Goal: Task Accomplishment & Management: Manage account settings

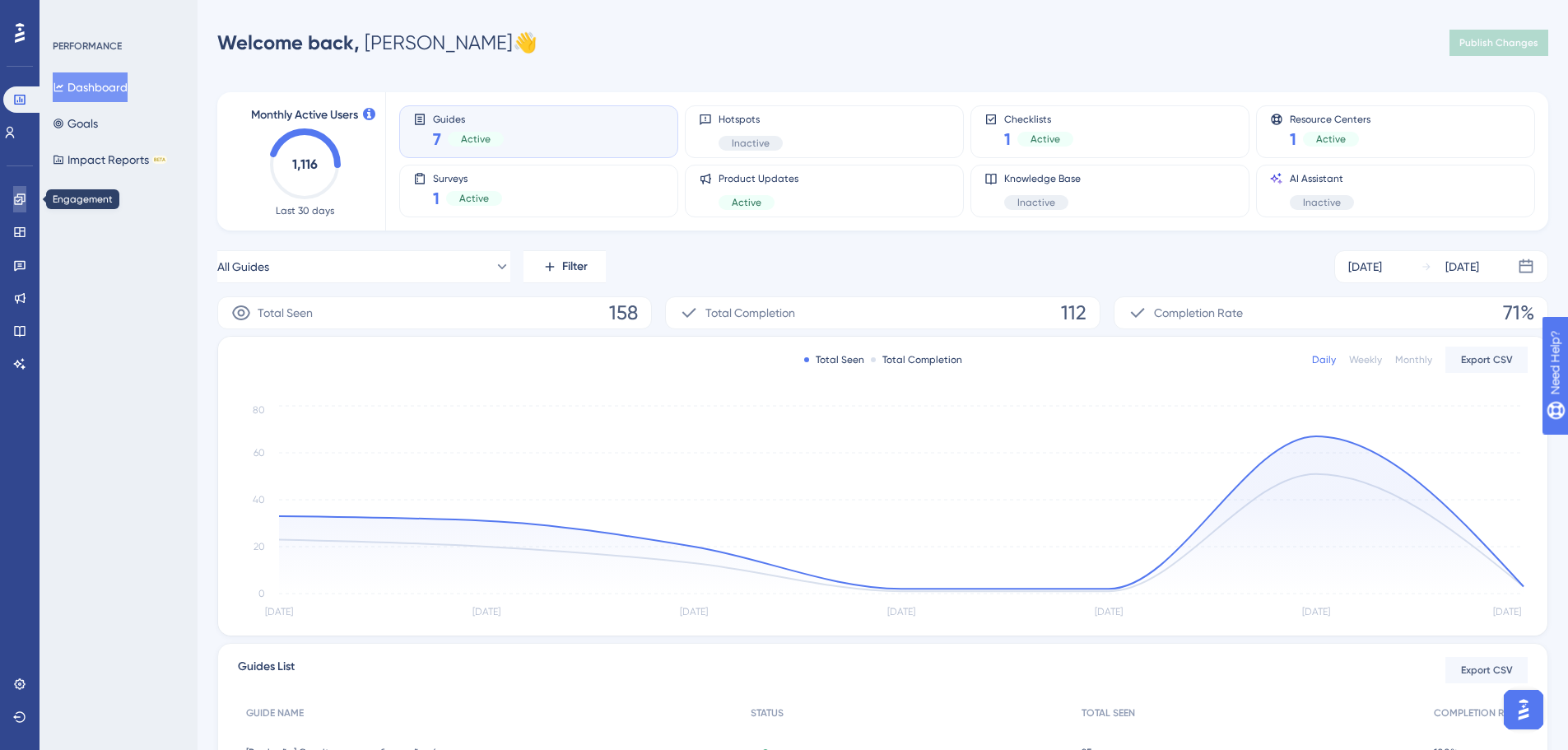
click at [16, 206] on link at bounding box center [20, 199] width 14 height 26
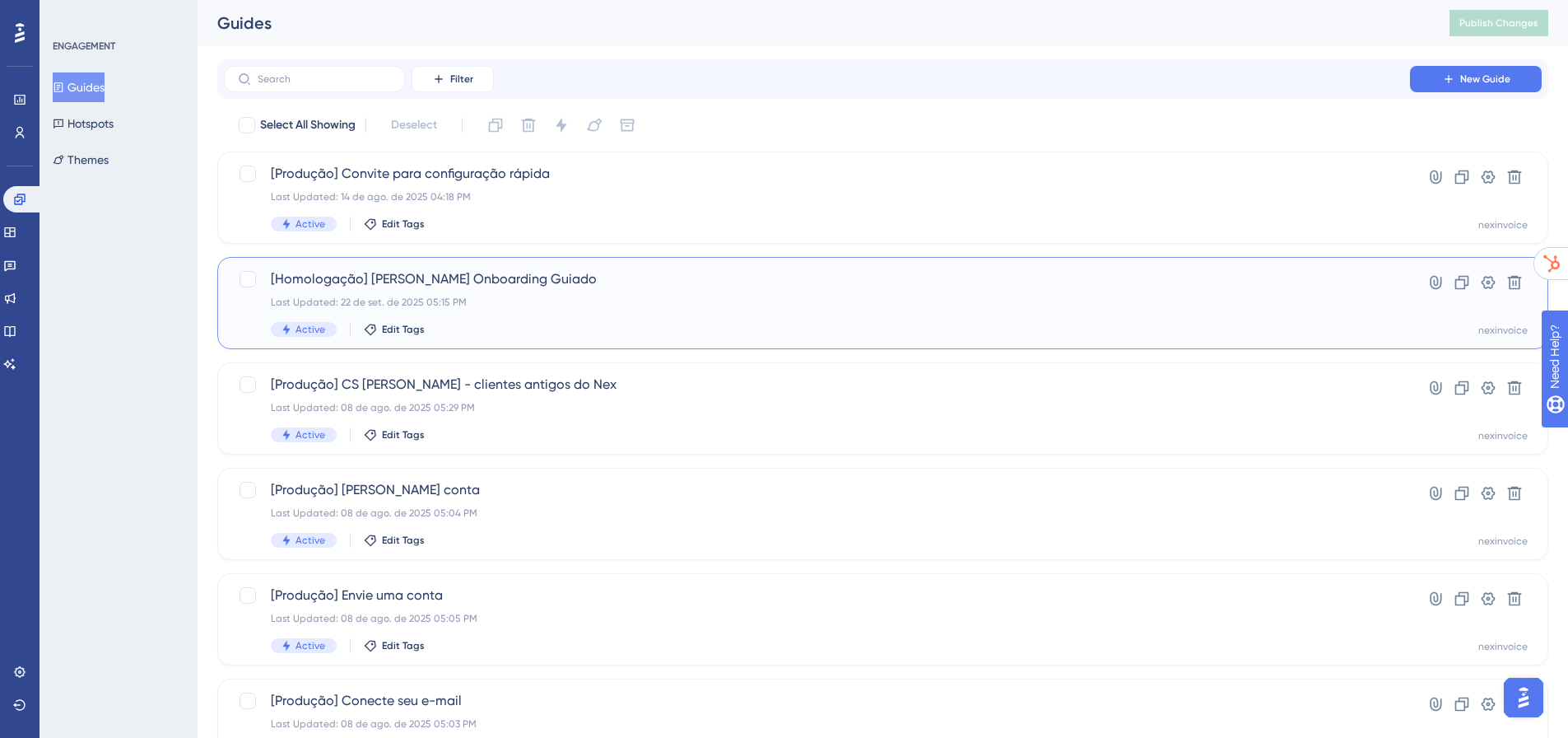
click at [535, 292] on div "[Homologação] Ian Onboarding Guiado Last Updated: 22 de set. de 2025 05:15 PM A…" at bounding box center [817, 303] width 1093 height 67
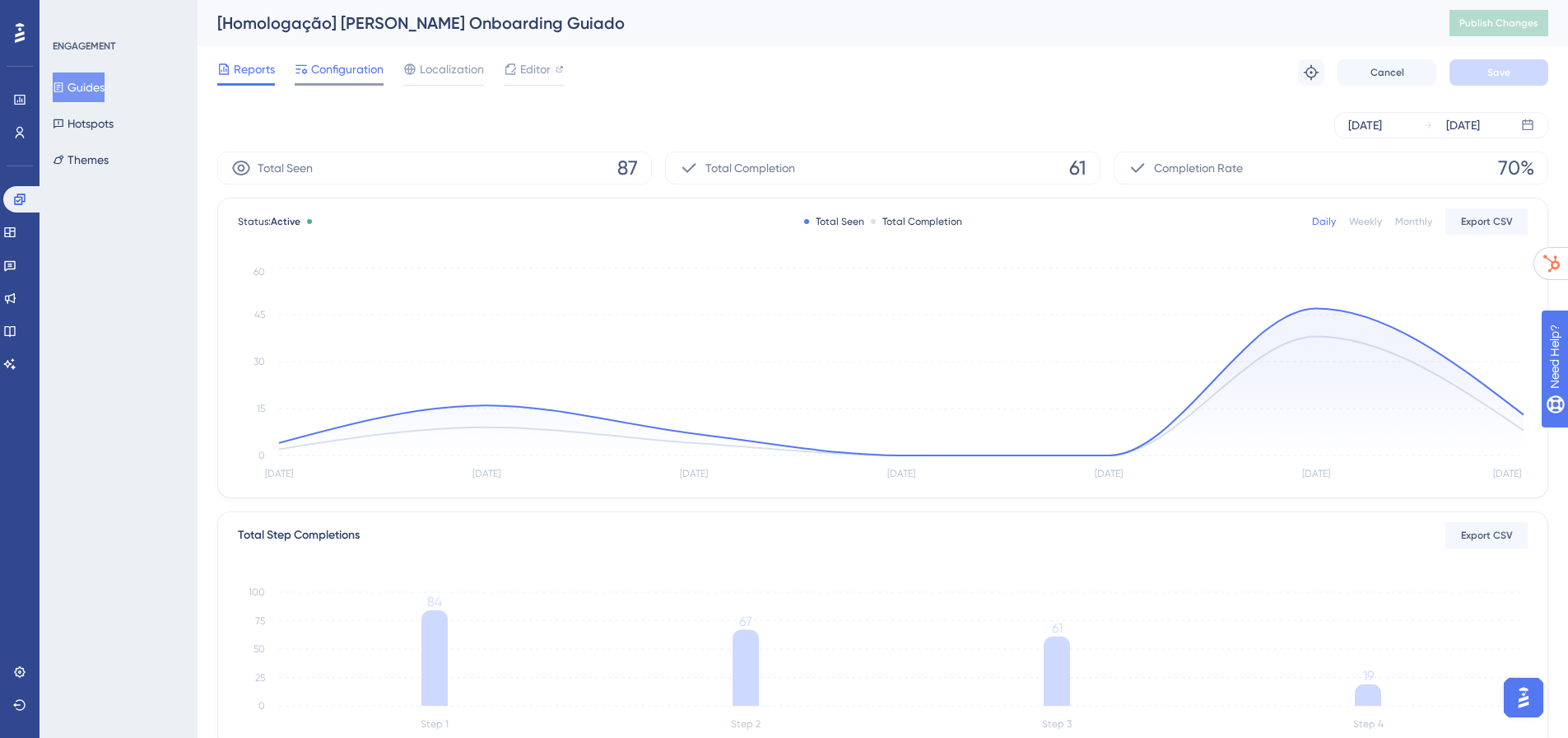
click at [347, 62] on span "Configuration" at bounding box center [348, 69] width 73 height 20
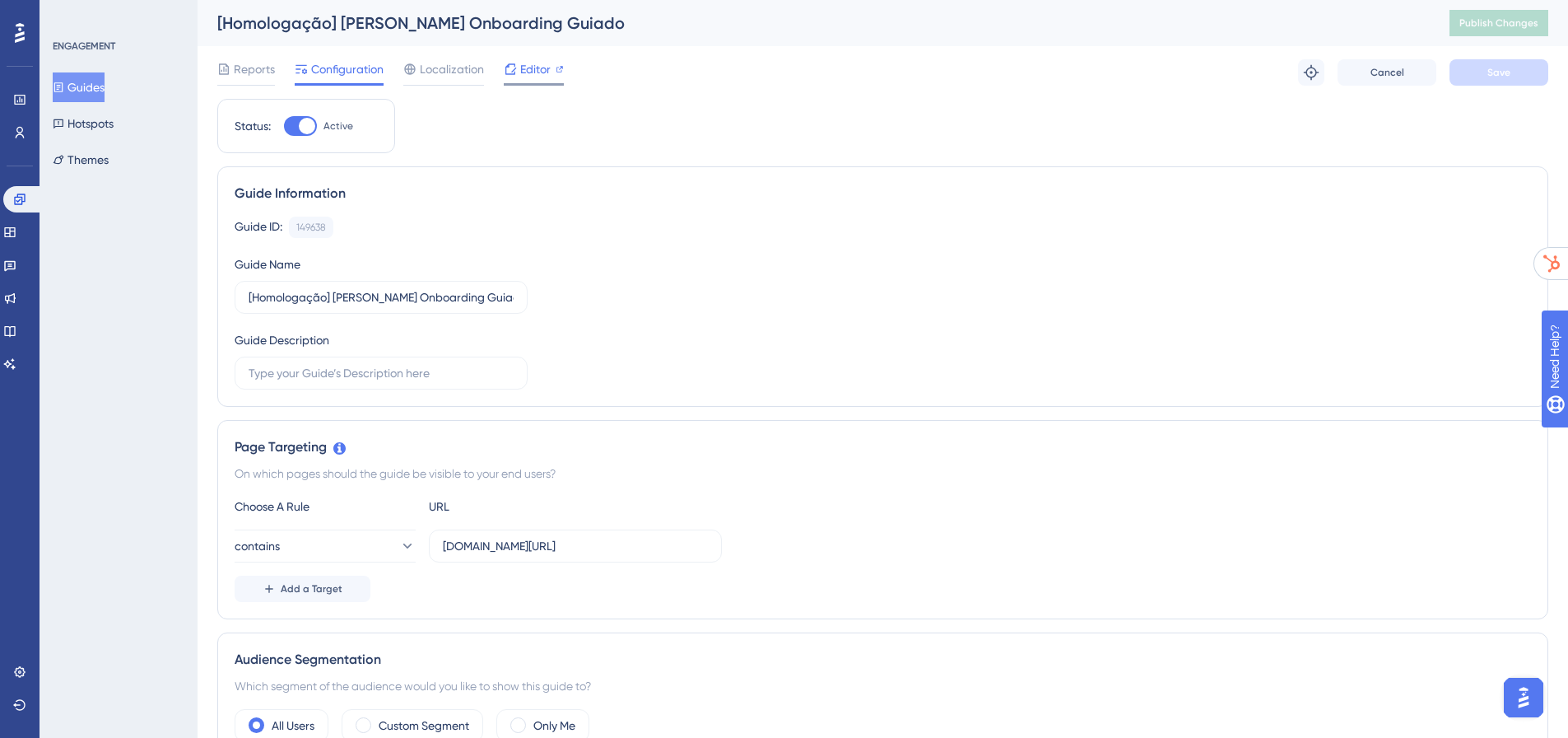
click at [521, 74] on span "Editor" at bounding box center [535, 69] width 31 height 20
click at [1426, 30] on div "[Homologação] Ian Onboarding Guiado Publish Changes" at bounding box center [883, 23] width 1370 height 46
click at [265, 67] on span "Reports" at bounding box center [254, 69] width 41 height 20
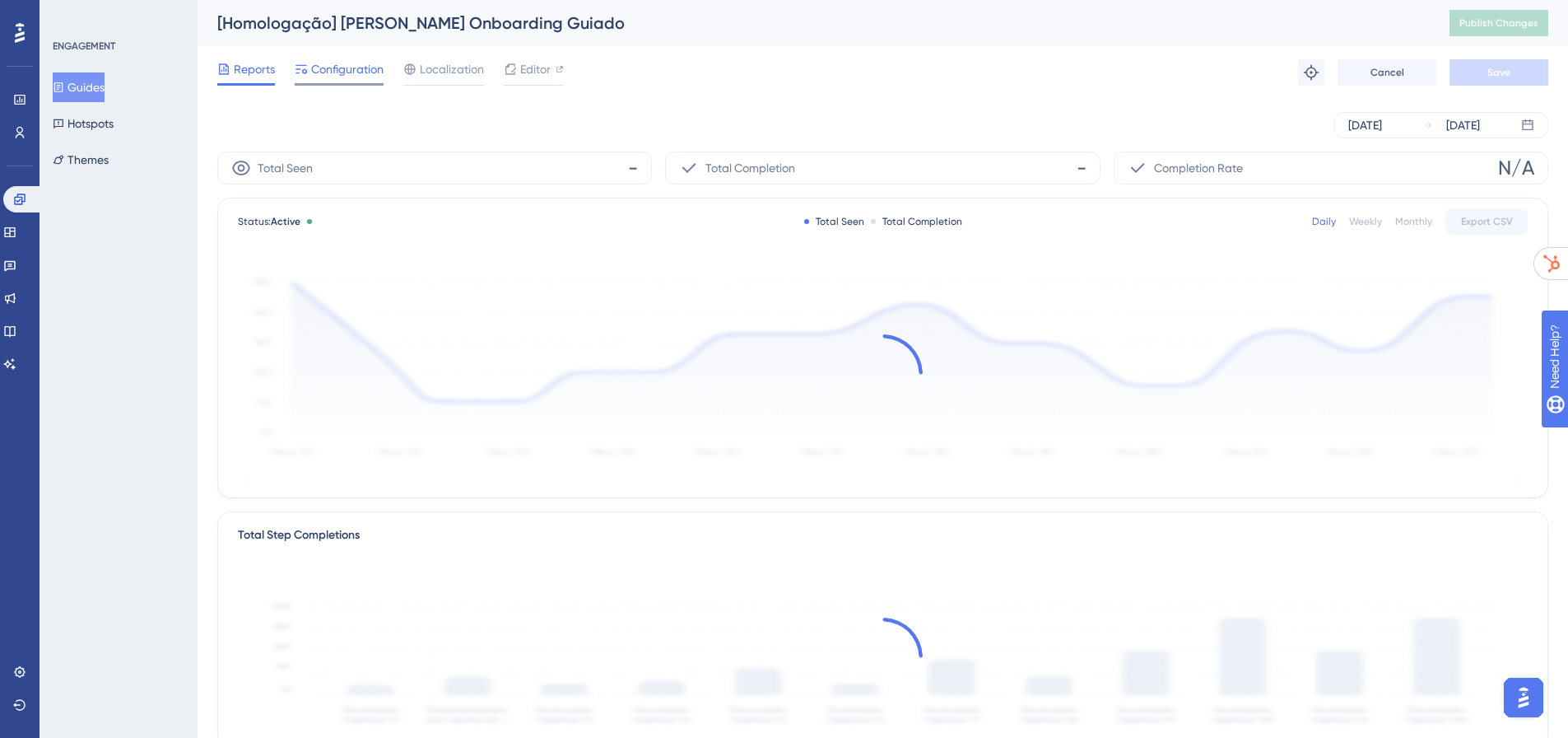
click at [349, 70] on span "Configuration" at bounding box center [348, 69] width 73 height 20
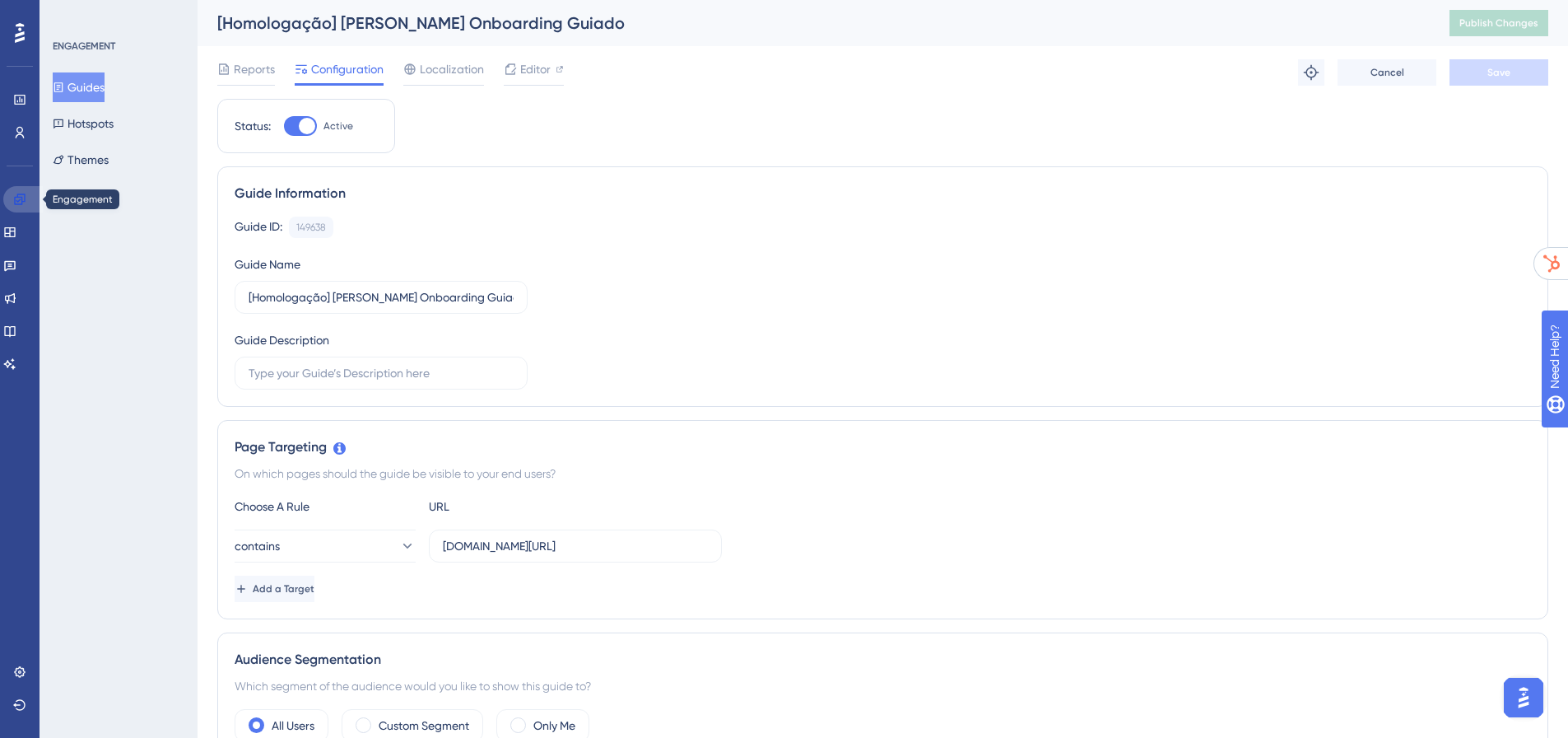
click at [22, 200] on icon at bounding box center [19, 199] width 11 height 11
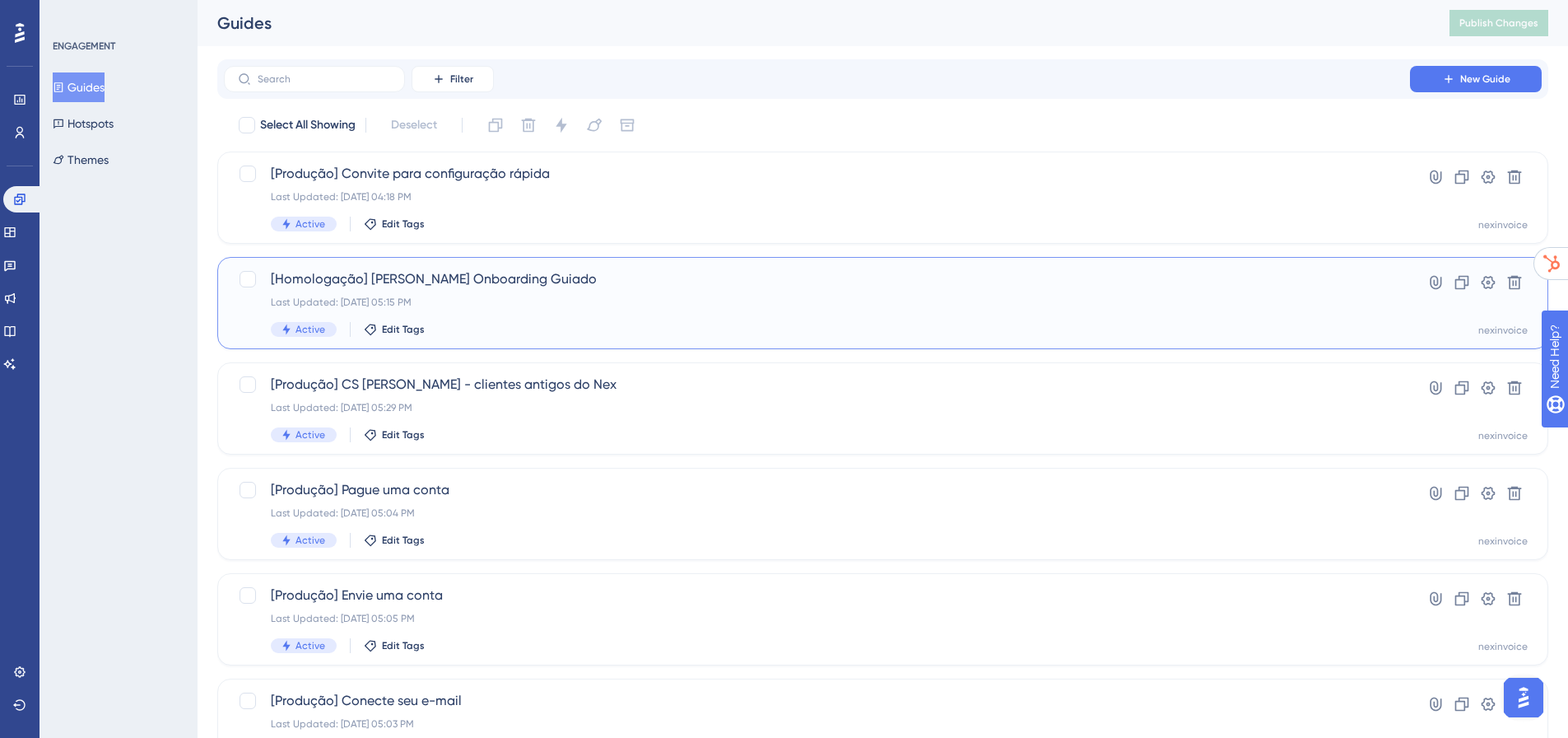
click at [546, 289] on div "[Homologação] Ian Onboarding Guiado Last Updated: 22 de set. de 2025 05:15 PM A…" at bounding box center [817, 303] width 1093 height 67
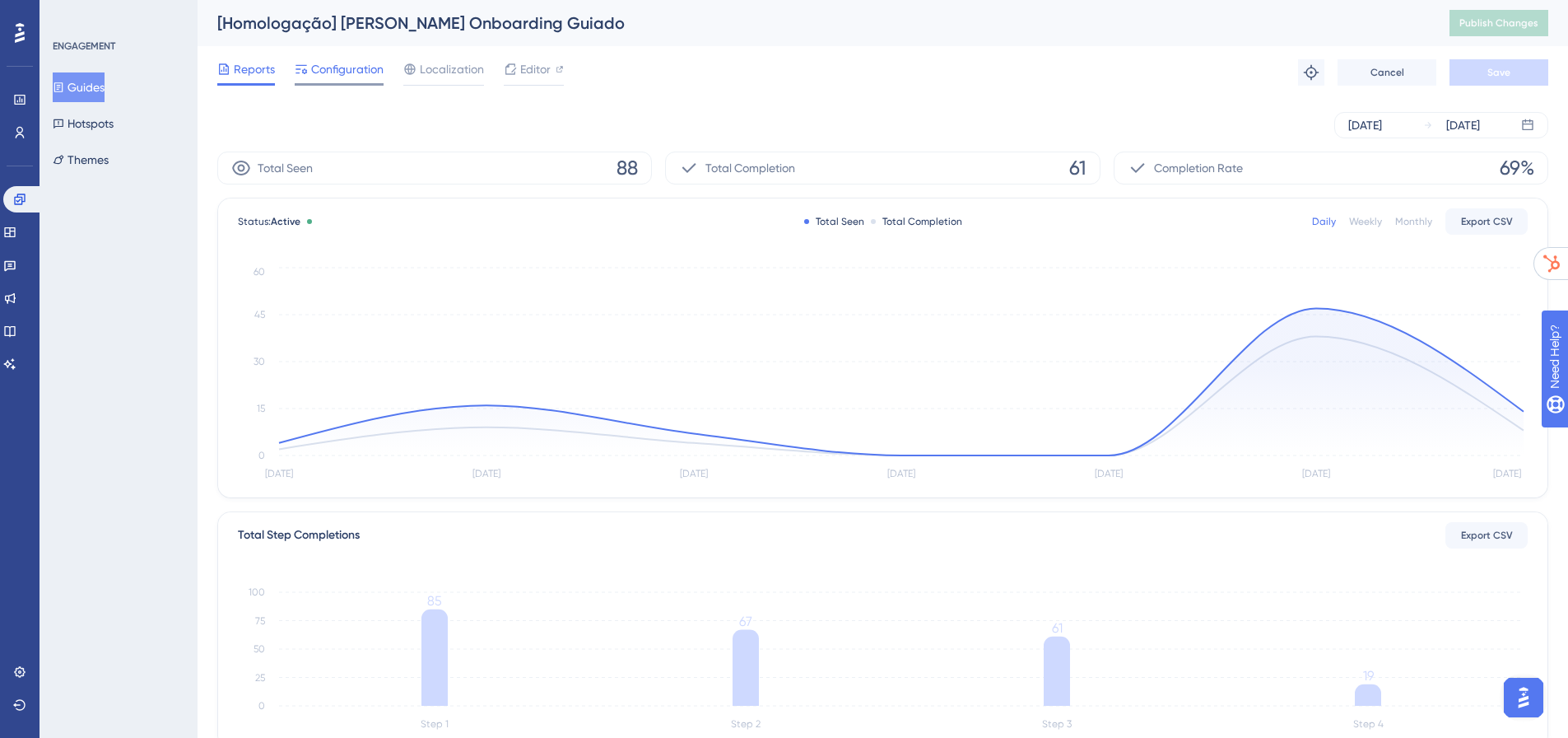
click at [351, 64] on span "Configuration" at bounding box center [348, 69] width 73 height 20
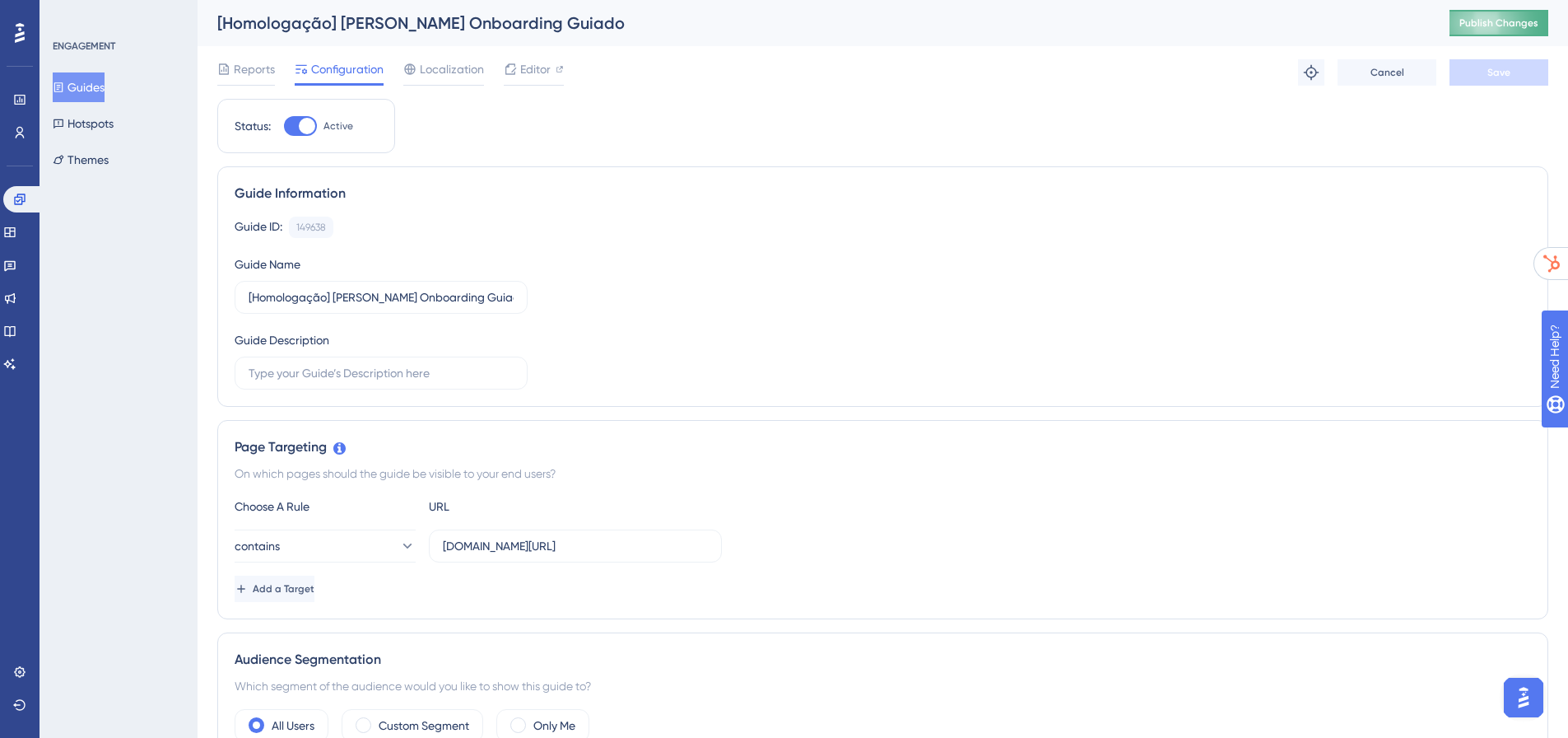
click at [1522, 27] on span "Publish Changes" at bounding box center [1498, 23] width 79 height 14
click at [528, 61] on span "Editor" at bounding box center [535, 69] width 31 height 20
click at [1513, 22] on span "Publish Changes" at bounding box center [1498, 23] width 79 height 14
